Goal: Check status: Check status

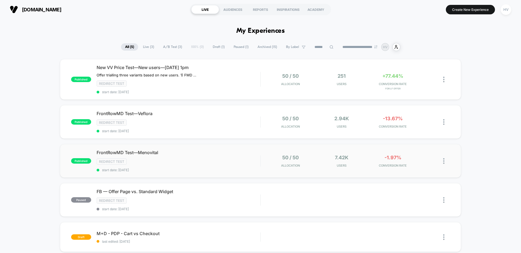
scroll to position [3, 0]
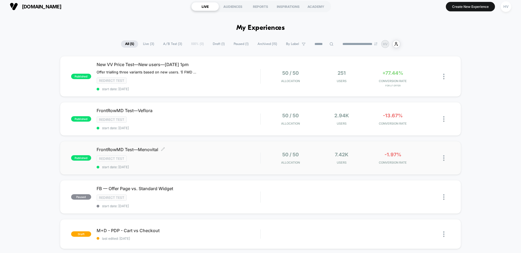
click at [227, 154] on div "FrontRowMD Test—Menovital Click to edit experience details Click to edit experi…" at bounding box center [179, 158] width 164 height 22
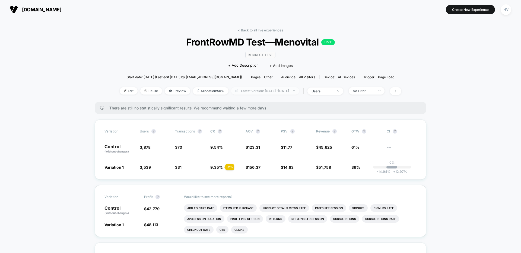
click at [256, 94] on span "Latest Version: [DATE] - [DATE]" at bounding box center [265, 90] width 68 height 7
select select "*"
select select "****"
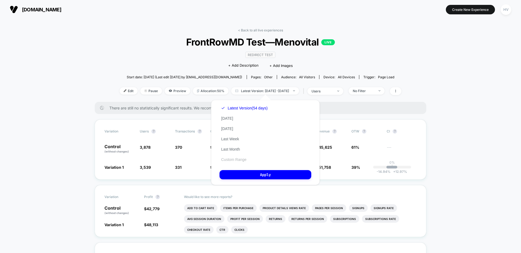
click at [245, 162] on button "Custom Range" at bounding box center [234, 159] width 28 height 5
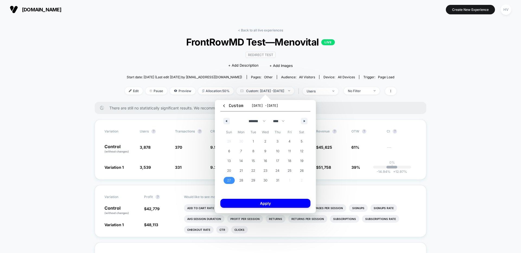
click at [230, 180] on span "27" at bounding box center [229, 181] width 4 height 10
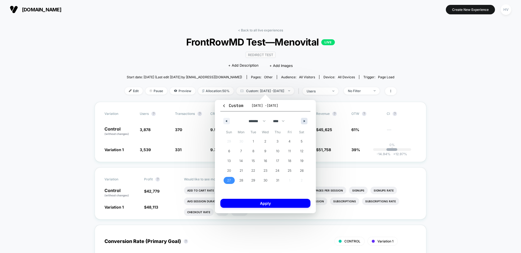
click at [302, 120] on button "button" at bounding box center [304, 121] width 7 height 7
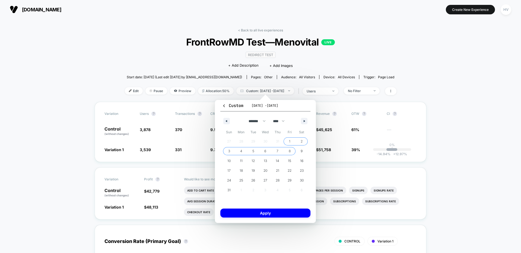
click at [289, 153] on span "8" at bounding box center [290, 152] width 2 height 10
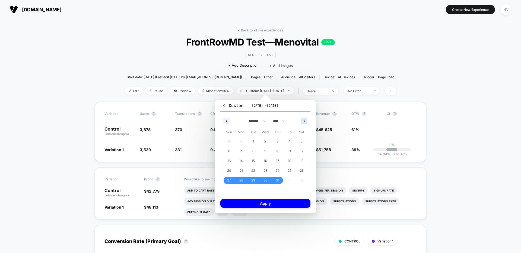
click at [306, 118] on button "button" at bounding box center [304, 121] width 7 height 7
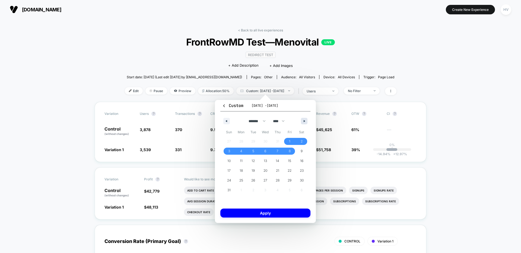
click at [305, 119] on button "button" at bounding box center [304, 121] width 7 height 7
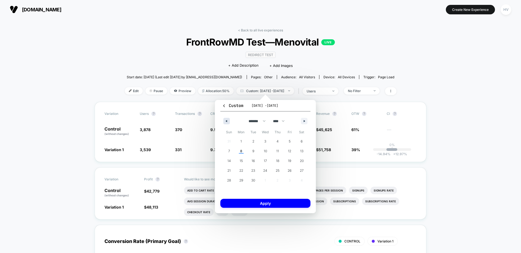
click at [227, 123] on button "button" at bounding box center [226, 121] width 7 height 7
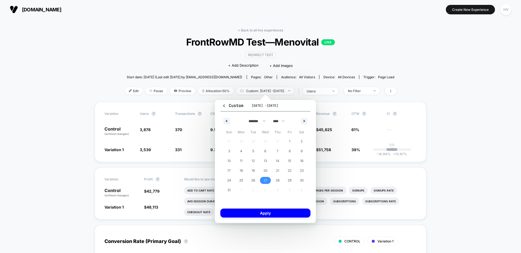
click at [269, 183] on span "27" at bounding box center [265, 180] width 12 height 7
click at [304, 121] on icon "button" at bounding box center [305, 121] width 3 height 2
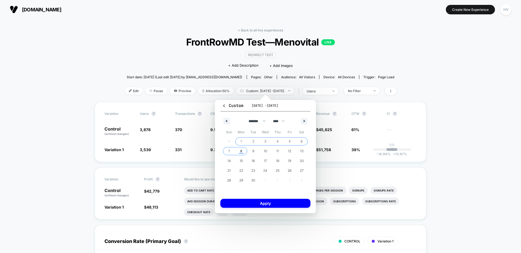
click at [241, 151] on span "8" at bounding box center [241, 152] width 2 height 10
select select "*"
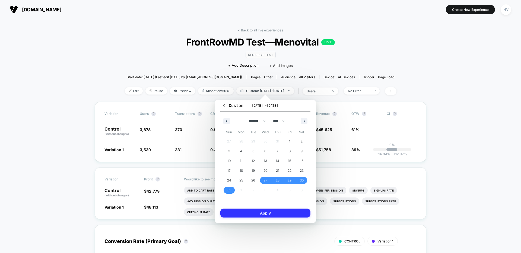
click at [276, 216] on button "Apply" at bounding box center [265, 213] width 90 height 9
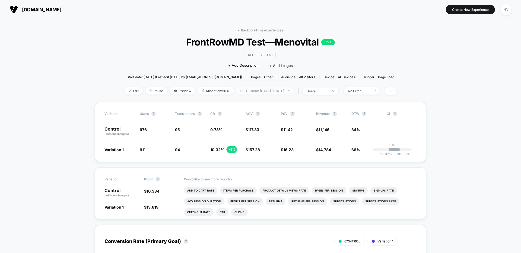
click at [246, 94] on span "Custom: [DATE] - [DATE]" at bounding box center [265, 90] width 58 height 7
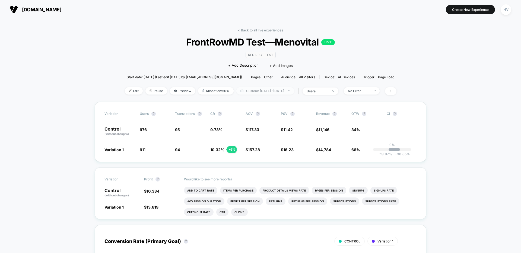
click at [262, 91] on span "Custom: [DATE] - [DATE]" at bounding box center [265, 90] width 58 height 7
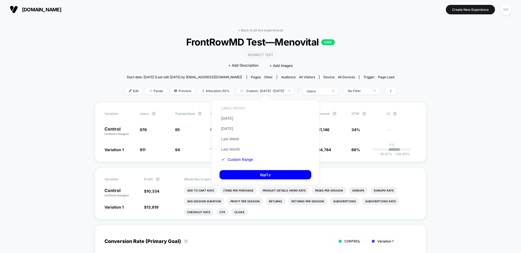
click at [242, 107] on button "Latest Version" at bounding box center [233, 108] width 27 height 5
click at [259, 172] on button "Apply" at bounding box center [266, 174] width 92 height 9
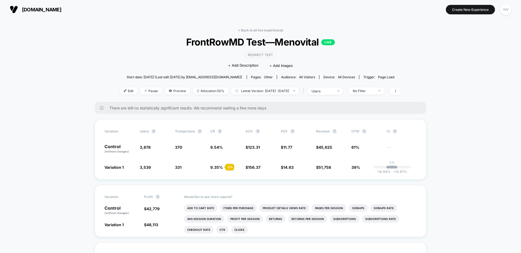
click at [383, 34] on div "< Back to all live experiences FrontRowMD Test—Menovital LIVE Redirect Test Cli…" at bounding box center [261, 65] width 282 height 74
